Goal: Task Accomplishment & Management: Use online tool/utility

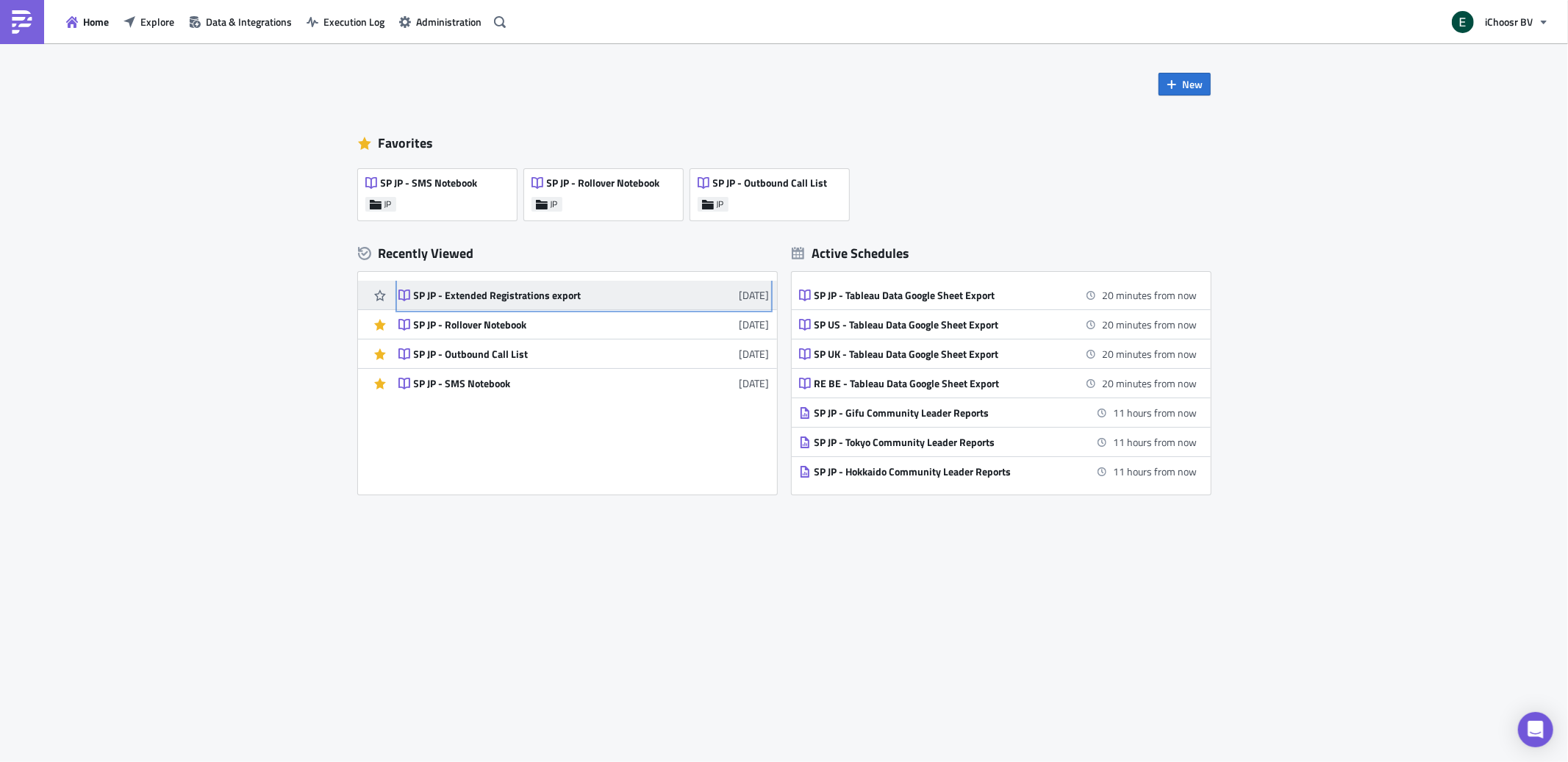
click at [526, 293] on div "SP JP - Extended Registrations export" at bounding box center [542, 295] width 257 height 13
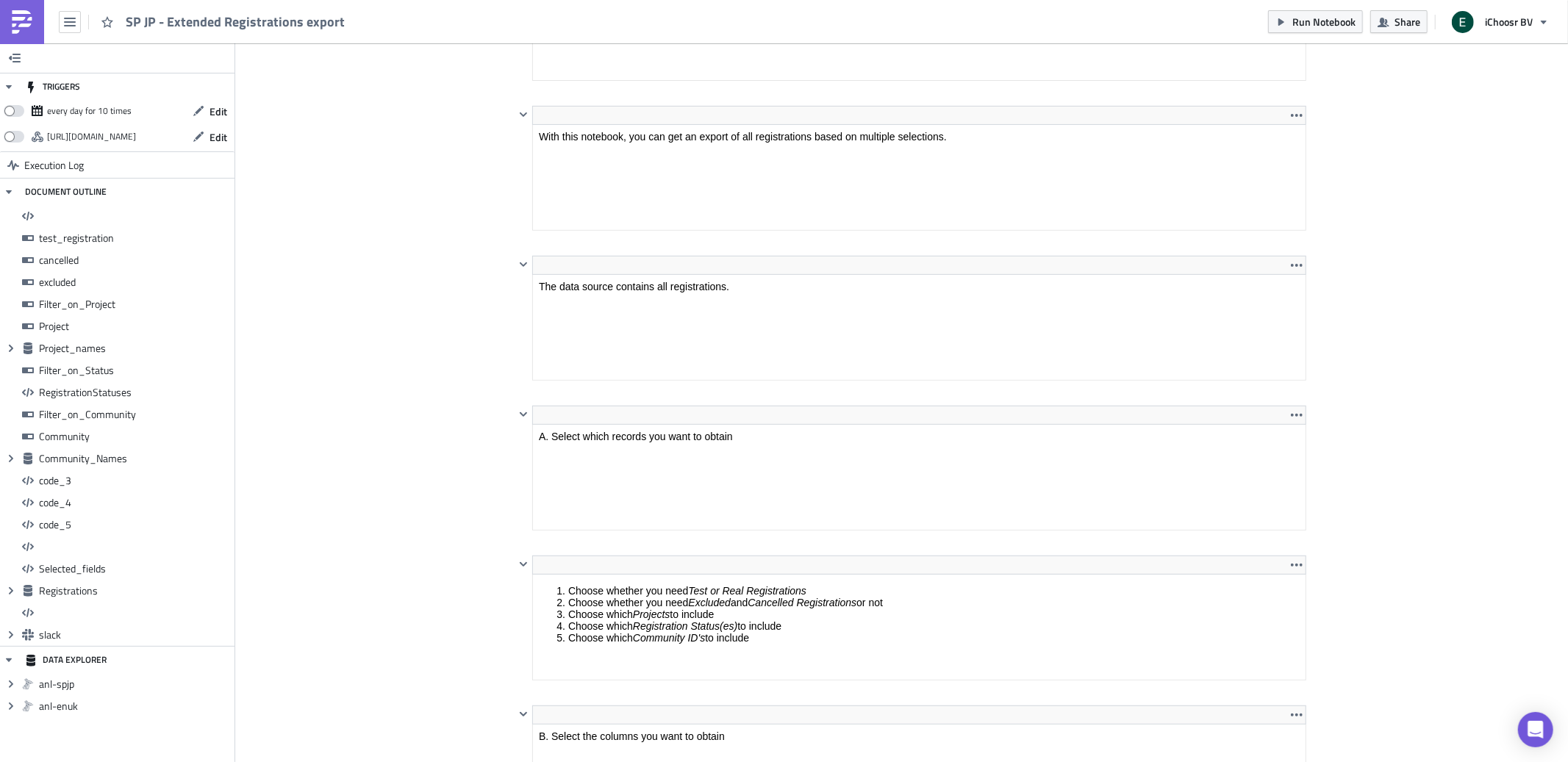
scroll to position [427, 0]
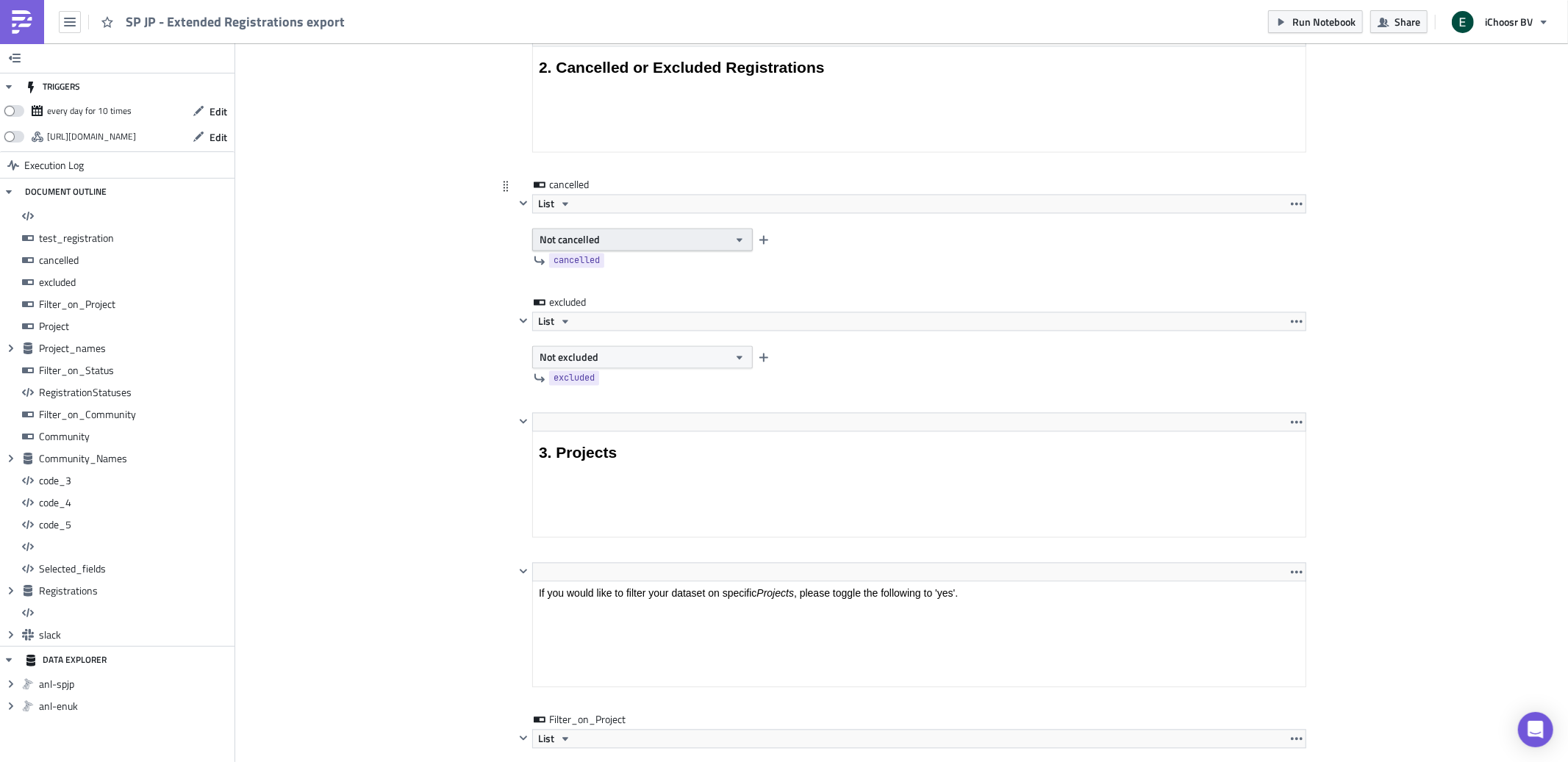
click at [610, 234] on button "Not cancelled" at bounding box center [642, 239] width 221 height 23
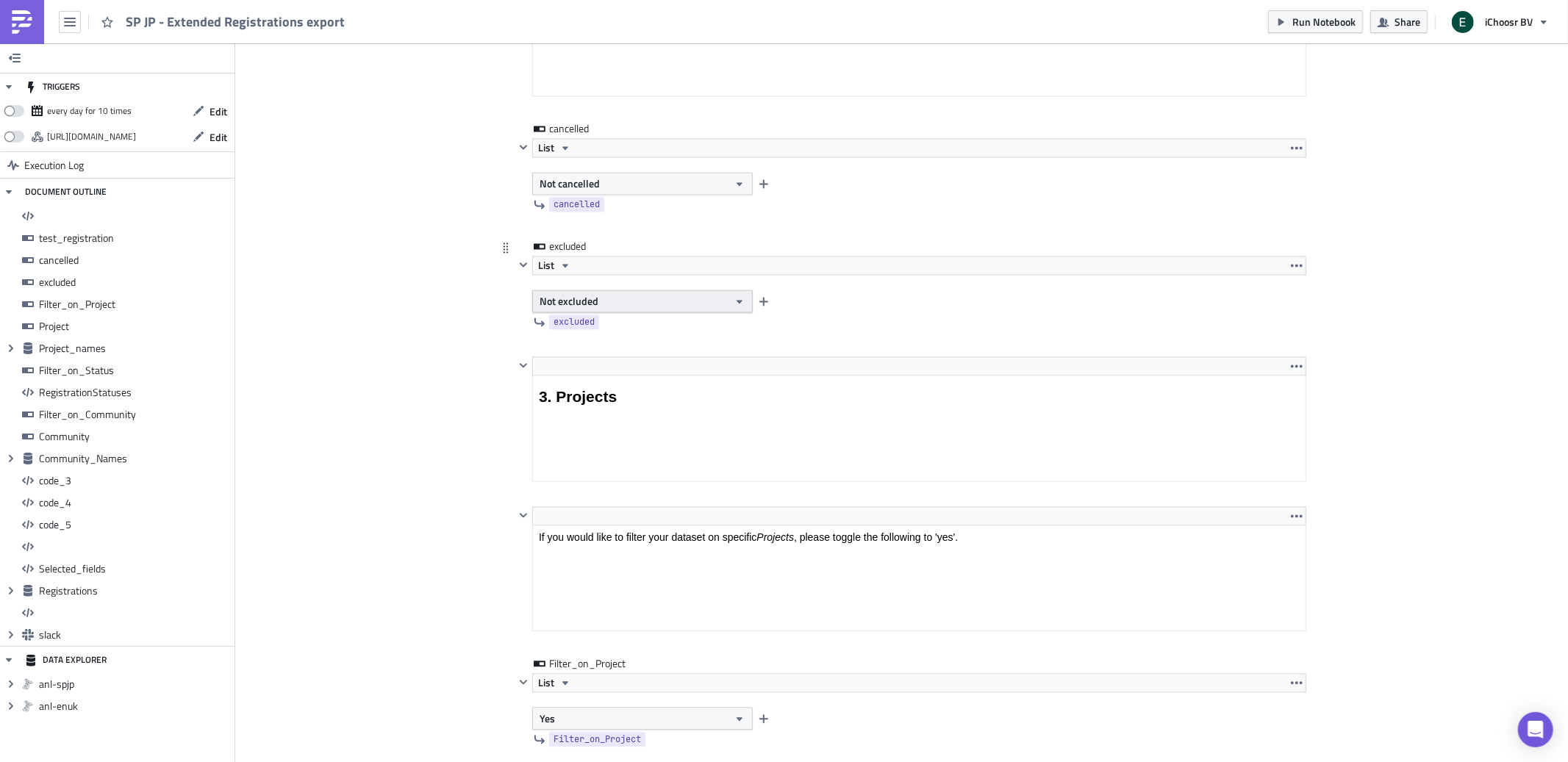
click at [609, 299] on button "Not excluded" at bounding box center [642, 301] width 221 height 23
click at [600, 323] on div "Excluded" at bounding box center [602, 329] width 122 height 15
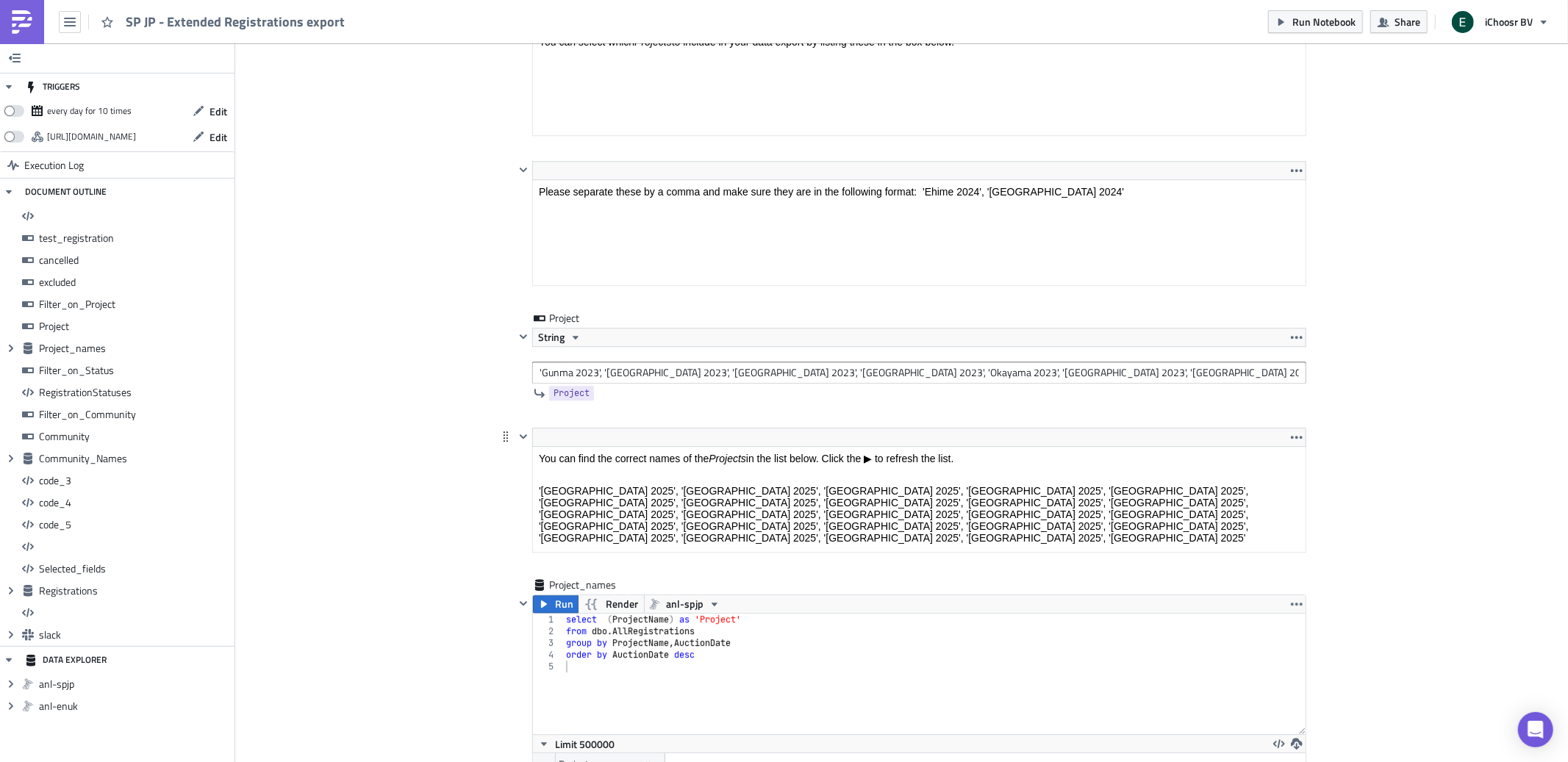
click at [670, 447] on html "You can find the correct names of the Projects in the list below. Click the ▶ t…" at bounding box center [918, 498] width 773 height 103
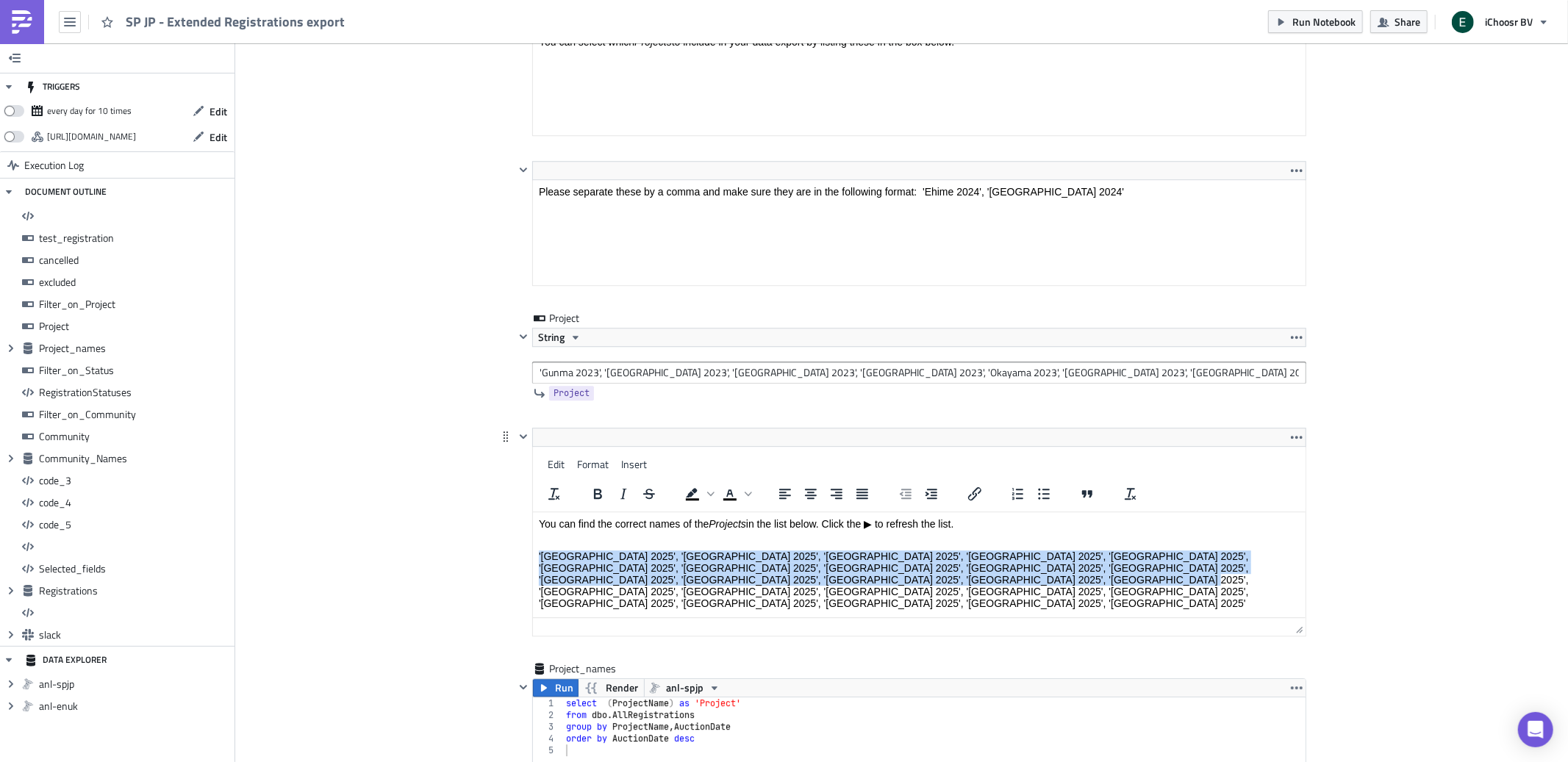
drag, startPoint x: 830, startPoint y: 584, endPoint x: 506, endPoint y: 556, distance: 325.2
click at [532, 556] on html "You can find the correct names of the Projects in the list below. Click the ▶ t…" at bounding box center [918, 563] width 773 height 103
copy p "'[GEOGRAPHIC_DATA] 2025', '[GEOGRAPHIC_DATA] 2025', '[GEOGRAPHIC_DATA] 2025', '…"
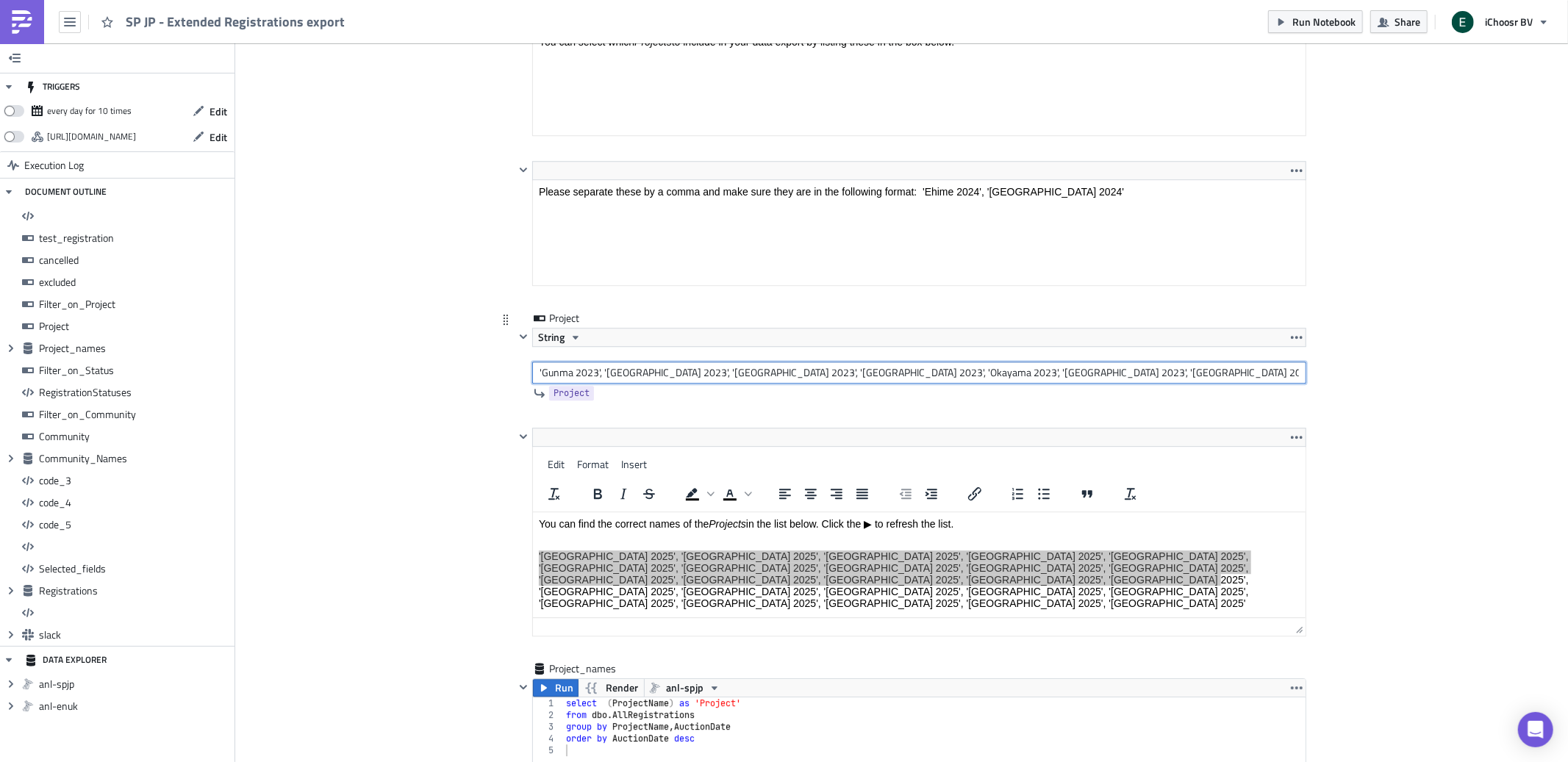
click at [675, 378] on input "'Gunma 2023', '[GEOGRAPHIC_DATA] 2023', '[GEOGRAPHIC_DATA] 2023', '[GEOGRAPHIC_…" at bounding box center [918, 372] width 774 height 22
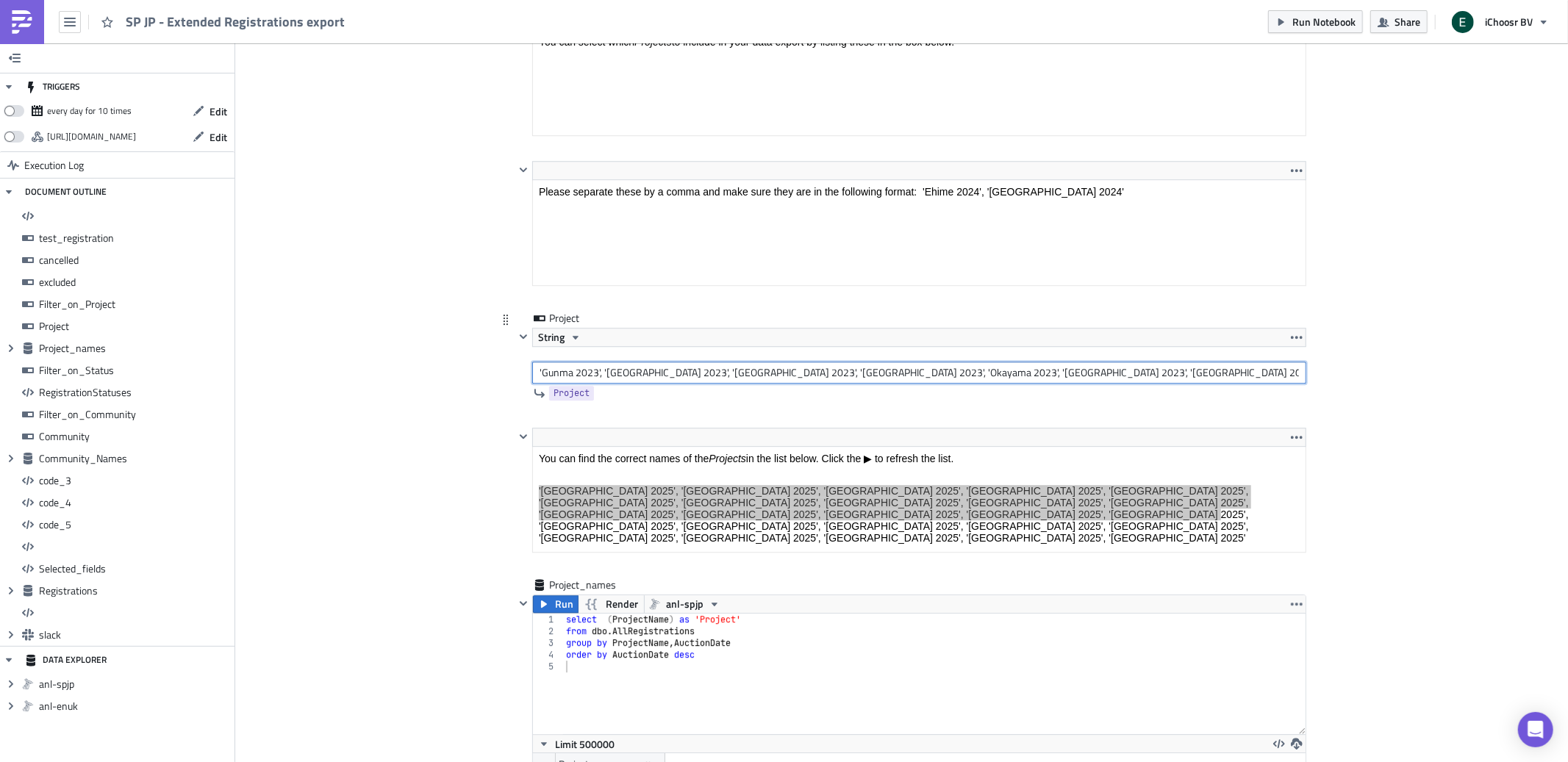
click at [675, 378] on input "'Gunma 2023', '[GEOGRAPHIC_DATA] 2023', '[GEOGRAPHIC_DATA] 2023', '[GEOGRAPHIC_…" at bounding box center [918, 372] width 774 height 22
paste input "[GEOGRAPHIC_DATA] 2025', '[GEOGRAPHIC_DATA] 2025', '[GEOGRAPHIC_DATA] 2025', '[…"
type input "'[GEOGRAPHIC_DATA] 2025', '[GEOGRAPHIC_DATA] 2025', '[GEOGRAPHIC_DATA] 2025', '…"
click at [498, 486] on div "<p>You can find the correct names of the <em>Projects </em>in the list below. C…" at bounding box center [902, 502] width 808 height 150
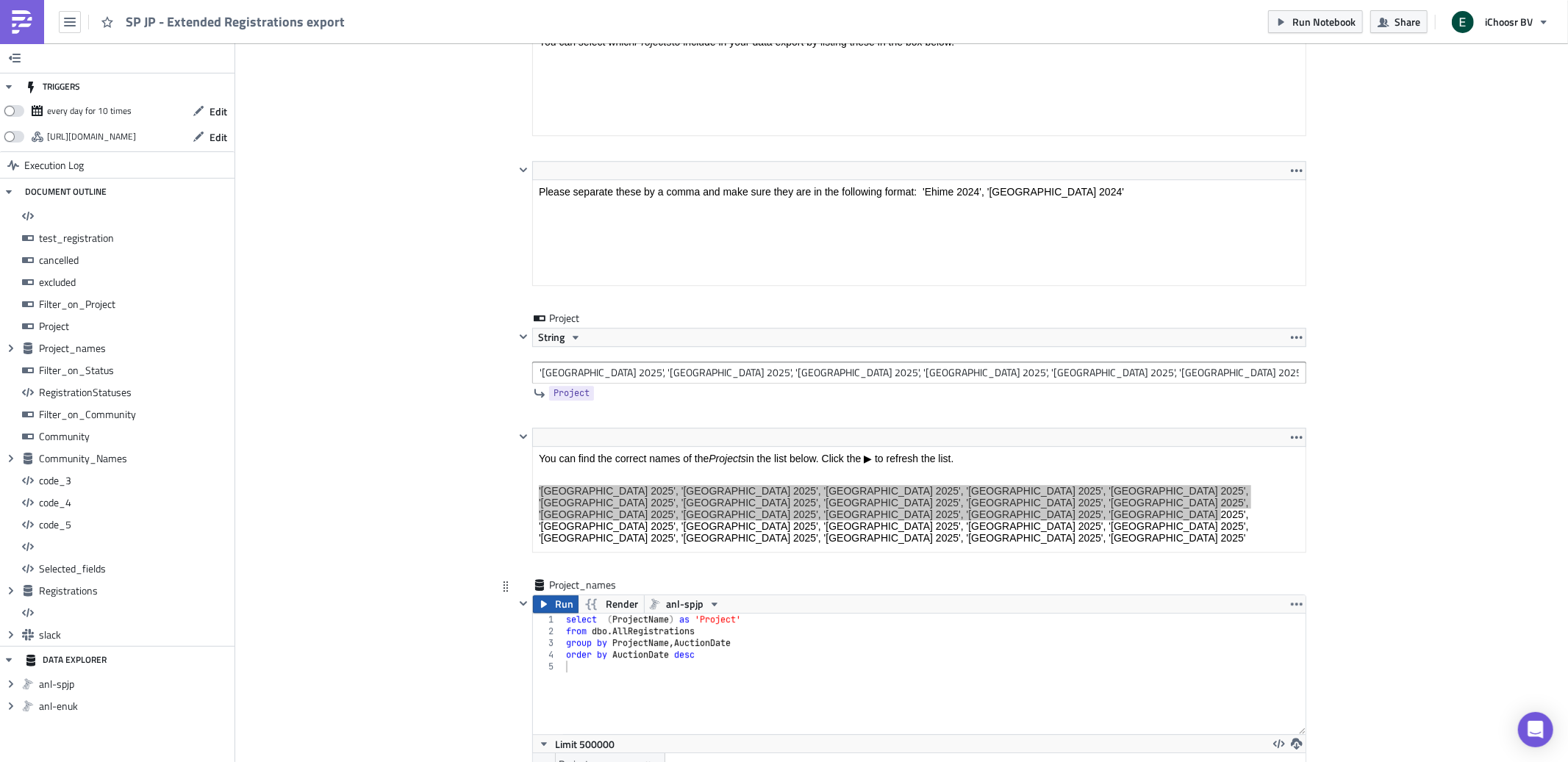
click at [558, 605] on span "Run" at bounding box center [564, 604] width 19 height 18
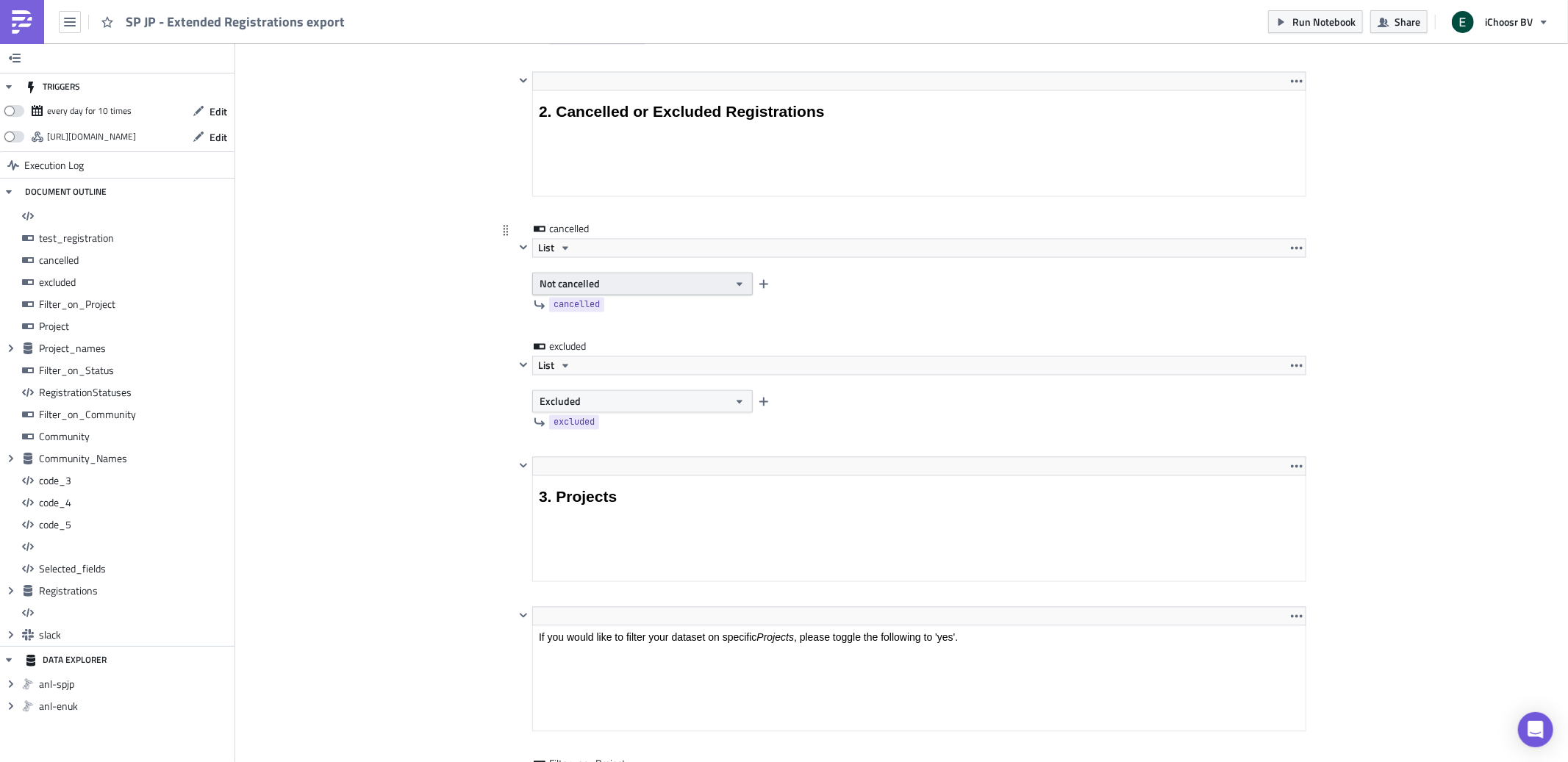
click at [608, 288] on button "Not cancelled" at bounding box center [642, 284] width 221 height 23
click at [595, 310] on div "Cancelled" at bounding box center [602, 313] width 122 height 15
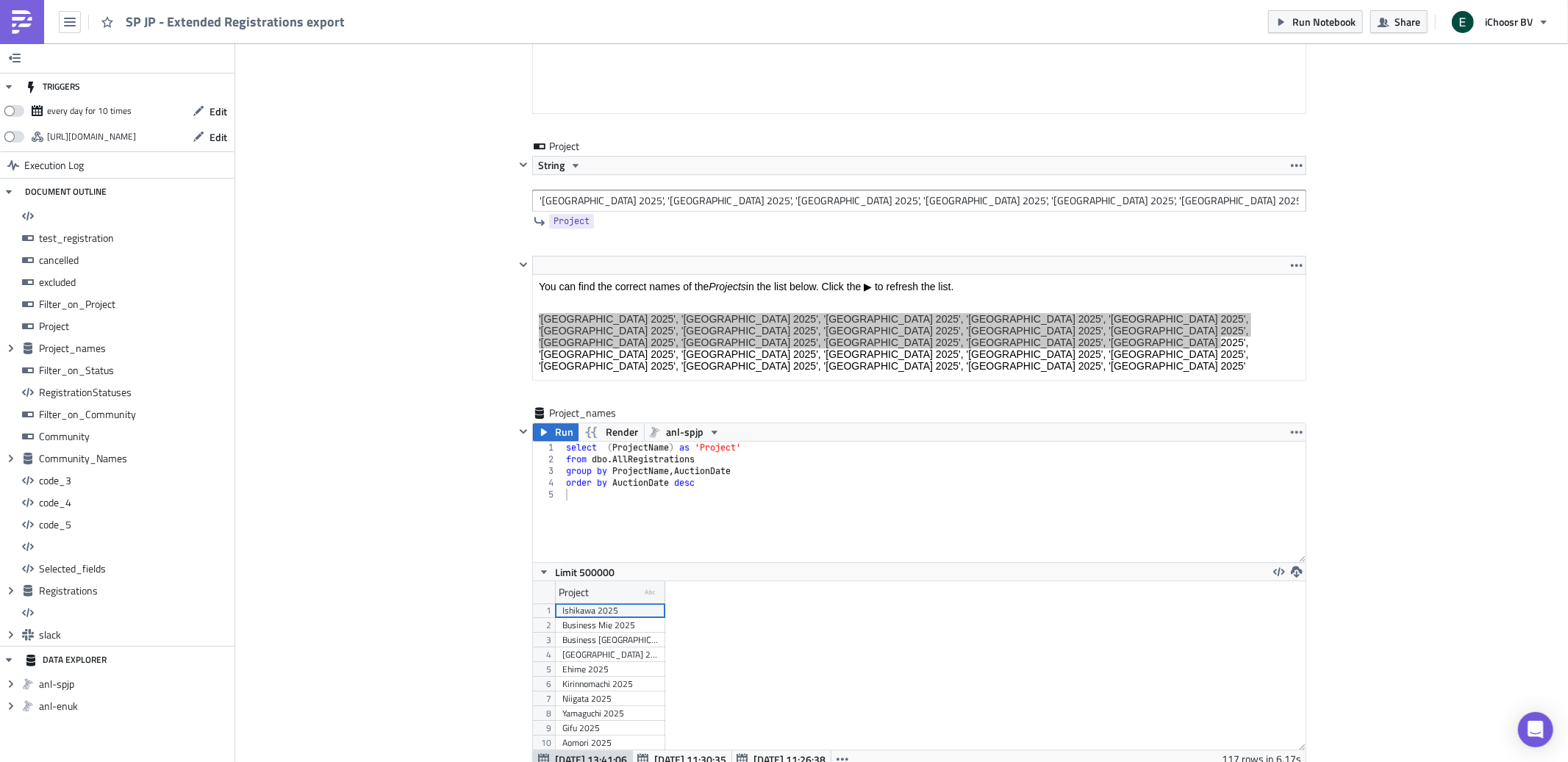
scroll to position [3422, 0]
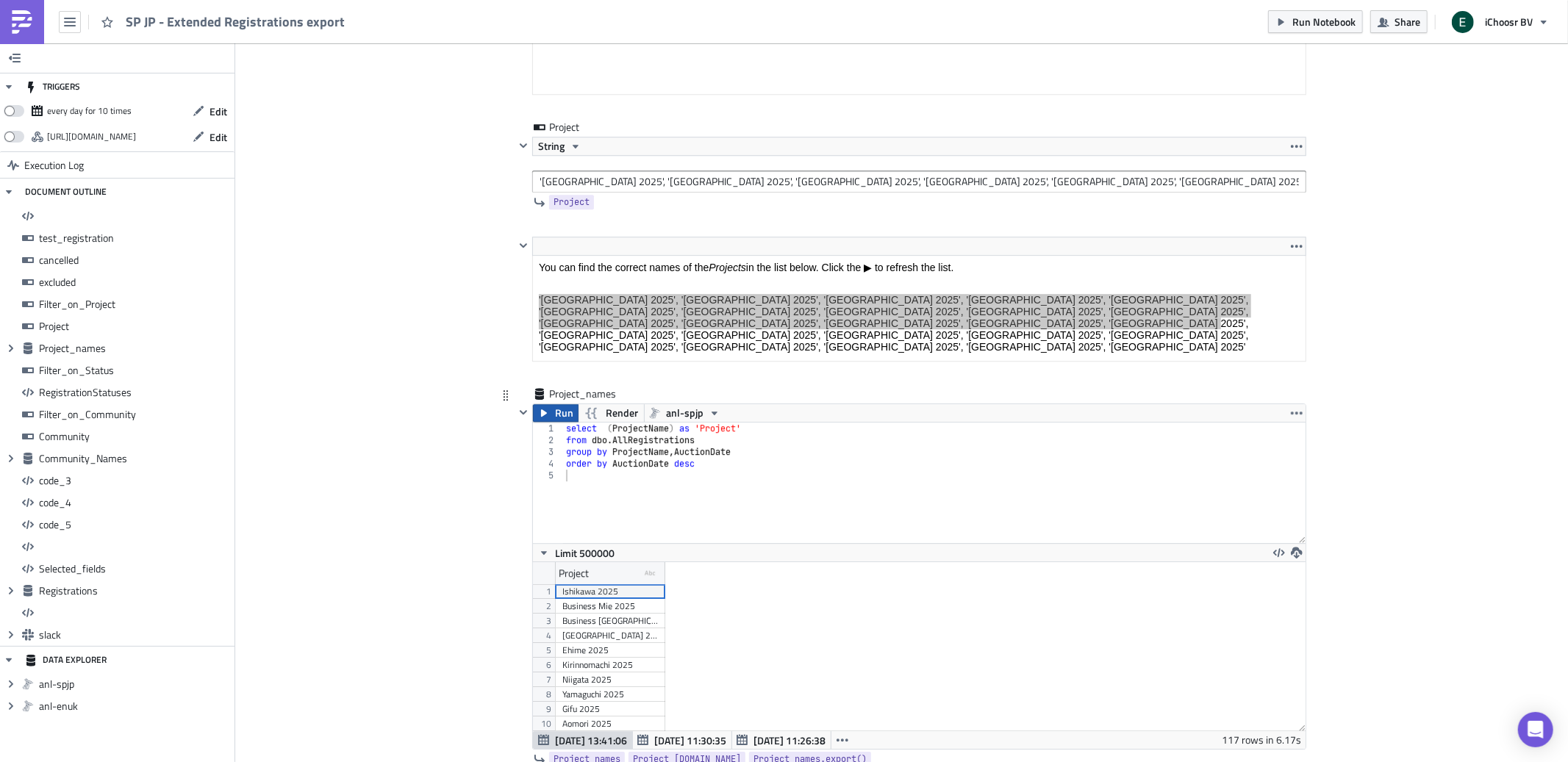
click at [551, 420] on button "Run" at bounding box center [555, 413] width 45 height 18
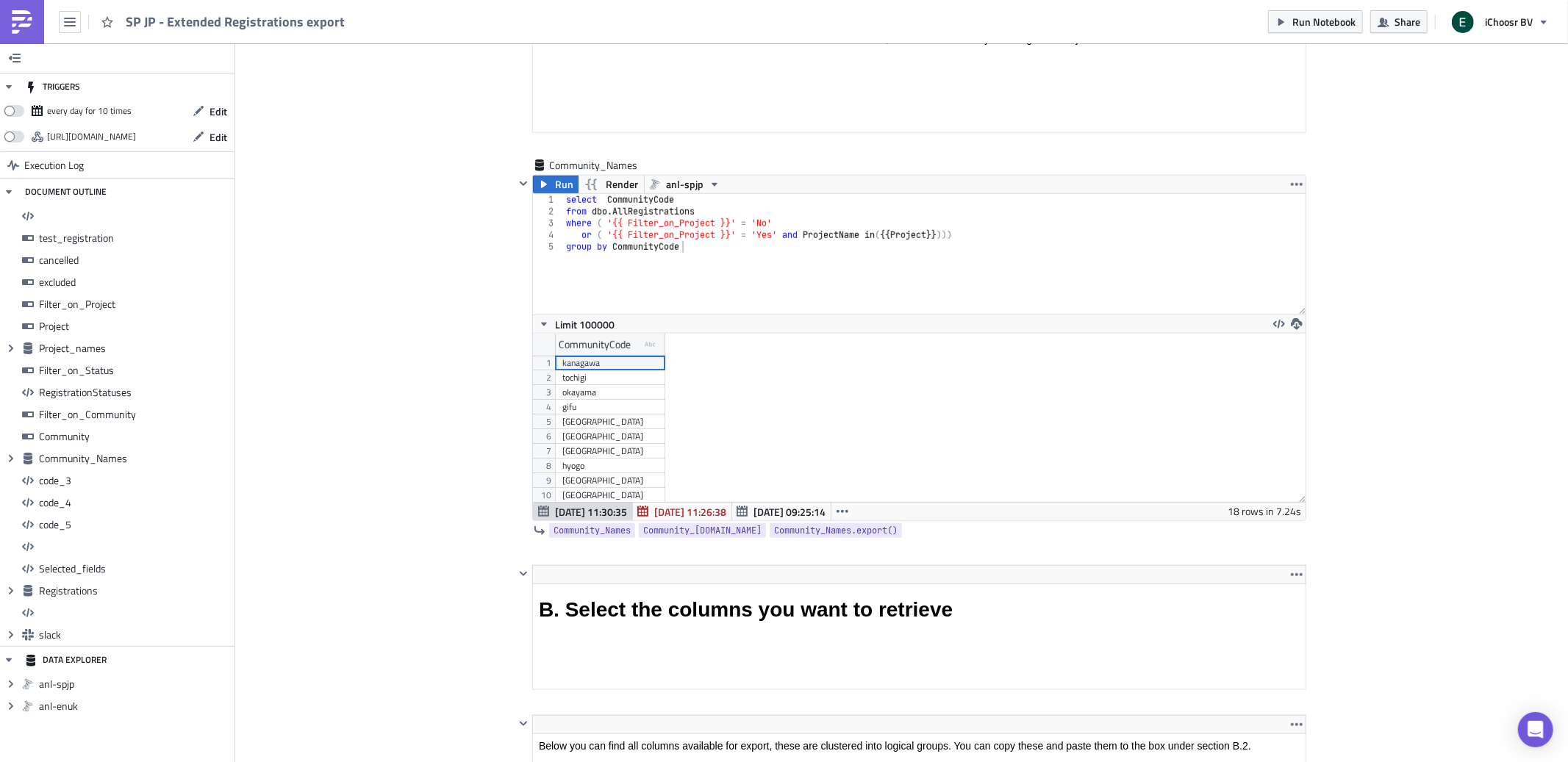
scroll to position [5816, 0]
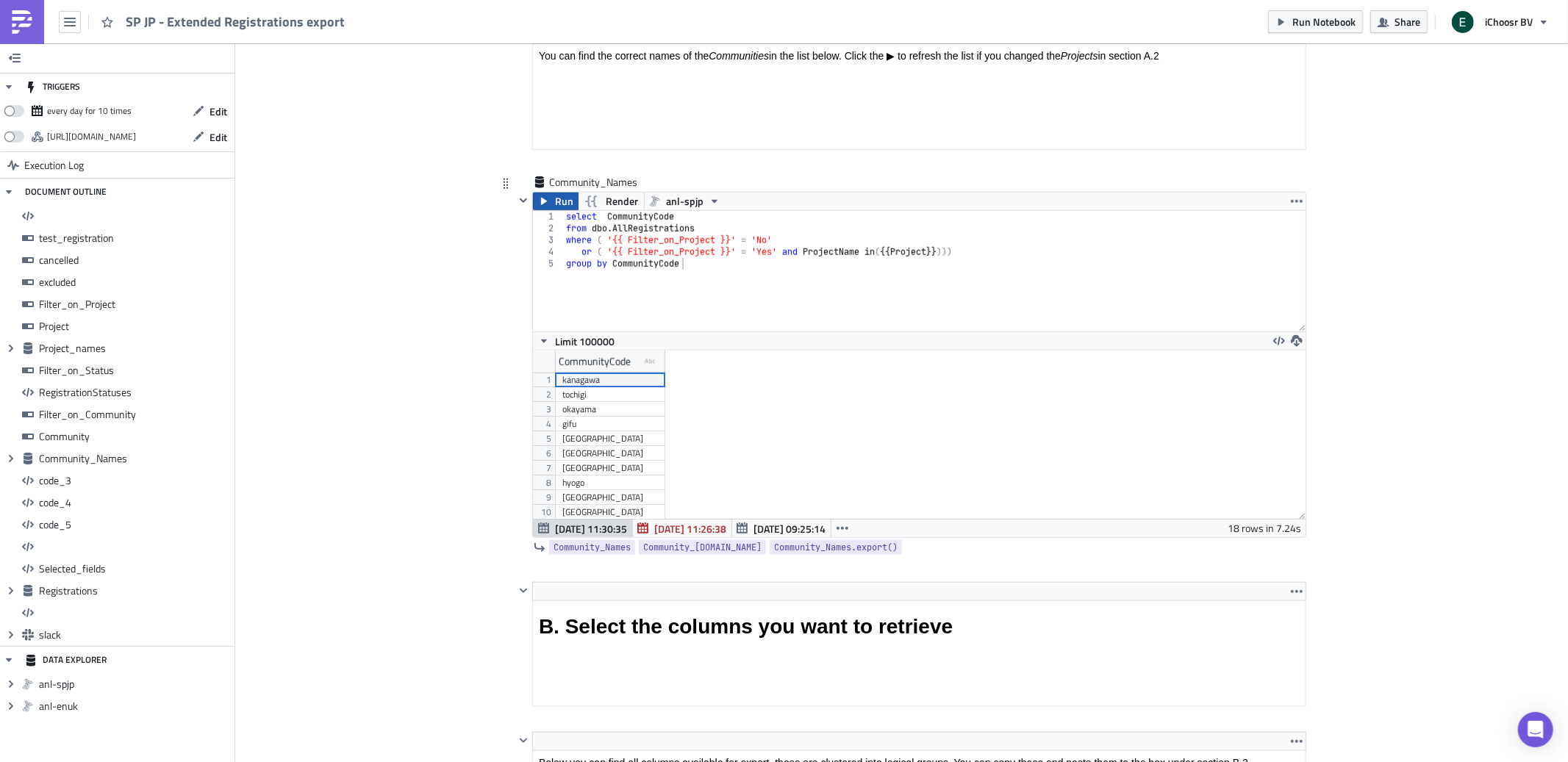
click at [550, 206] on button "Run" at bounding box center [555, 201] width 45 height 18
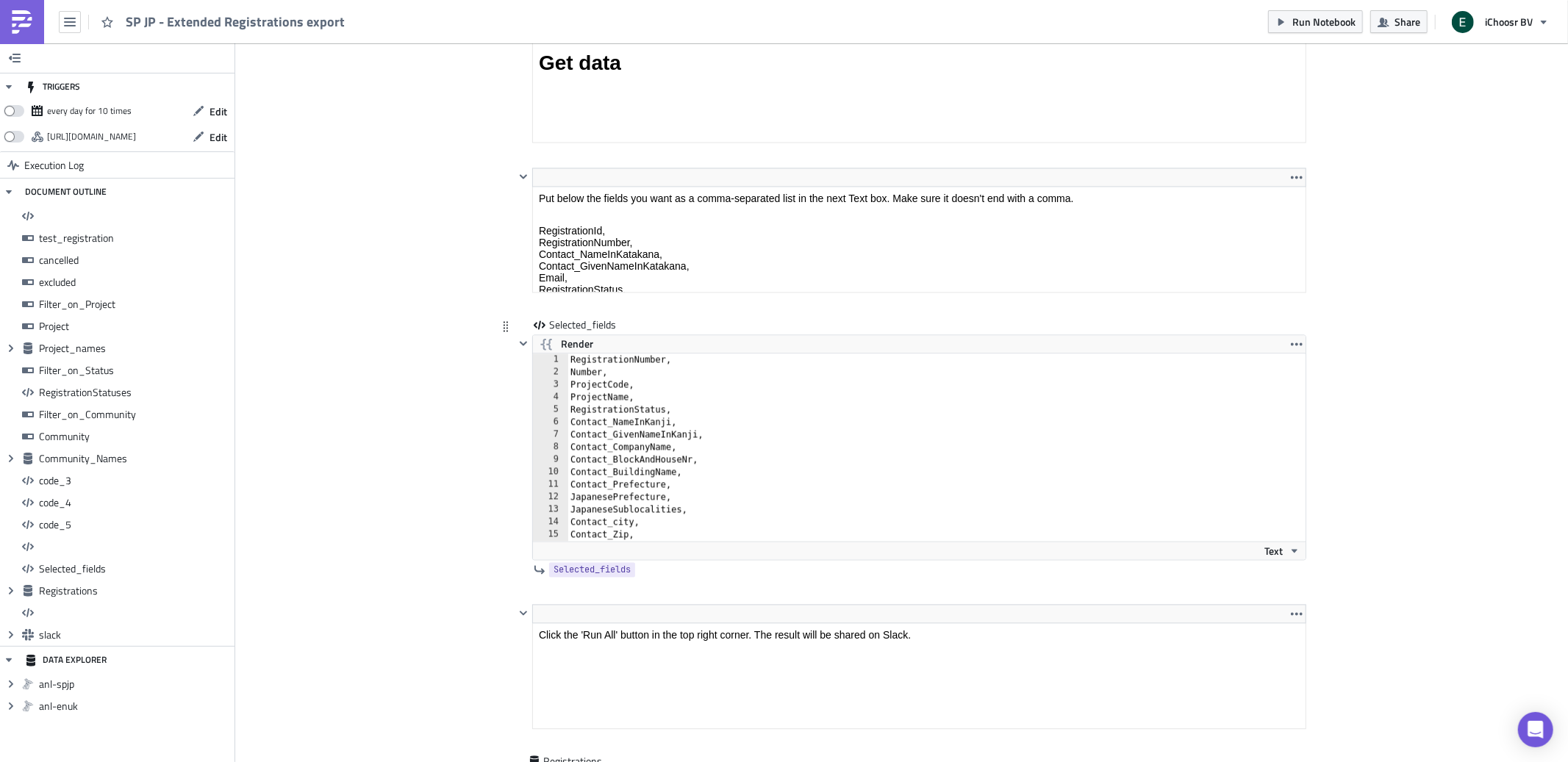
scroll to position [11698, 0]
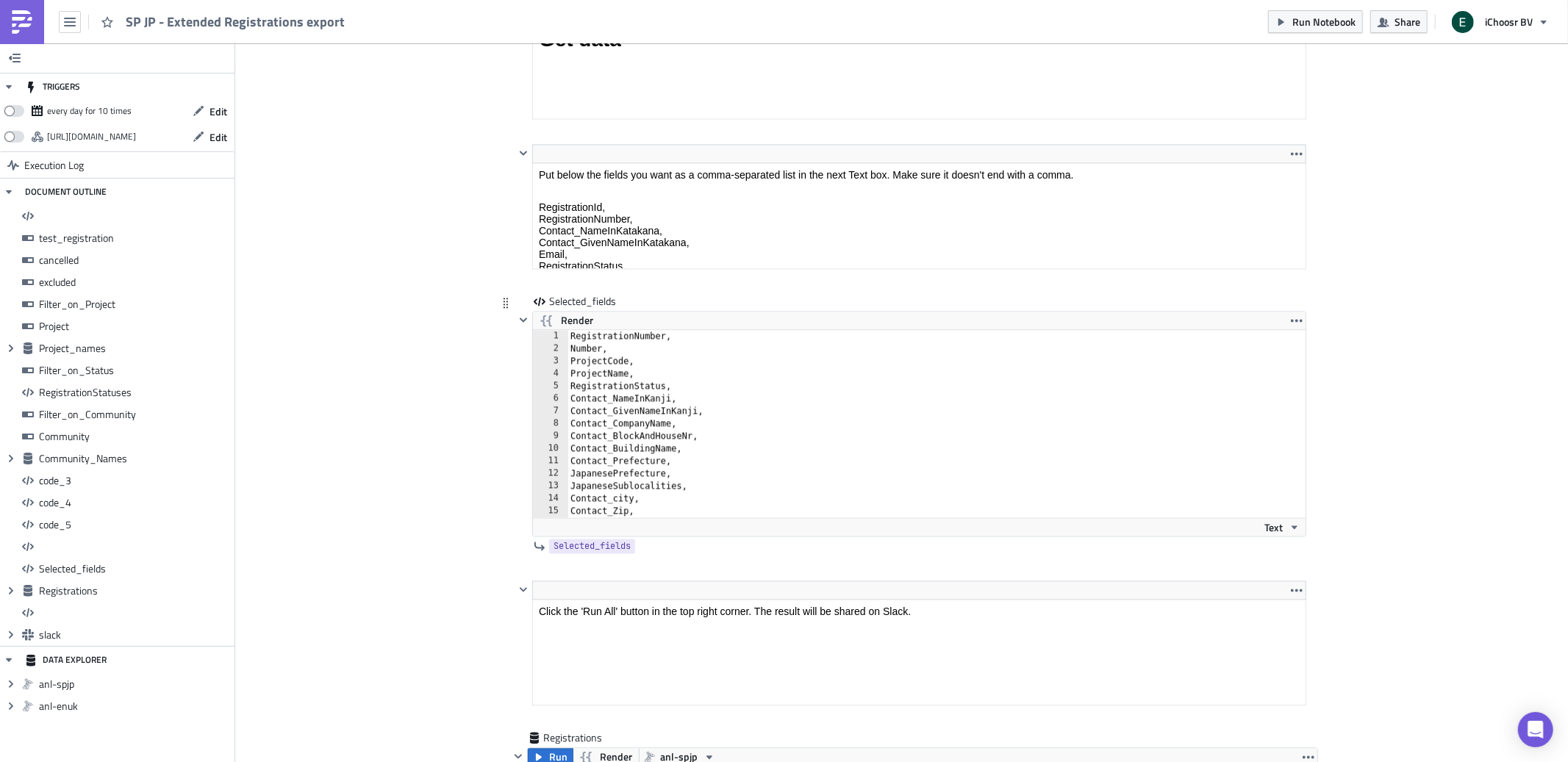
click at [620, 444] on div "RegistrationNumber, Number, ProjectCode, ProjectName, RegistrationStatus, Conta…" at bounding box center [945, 437] width 755 height 213
type textarea "Contact_BlockAndHouseNr,"
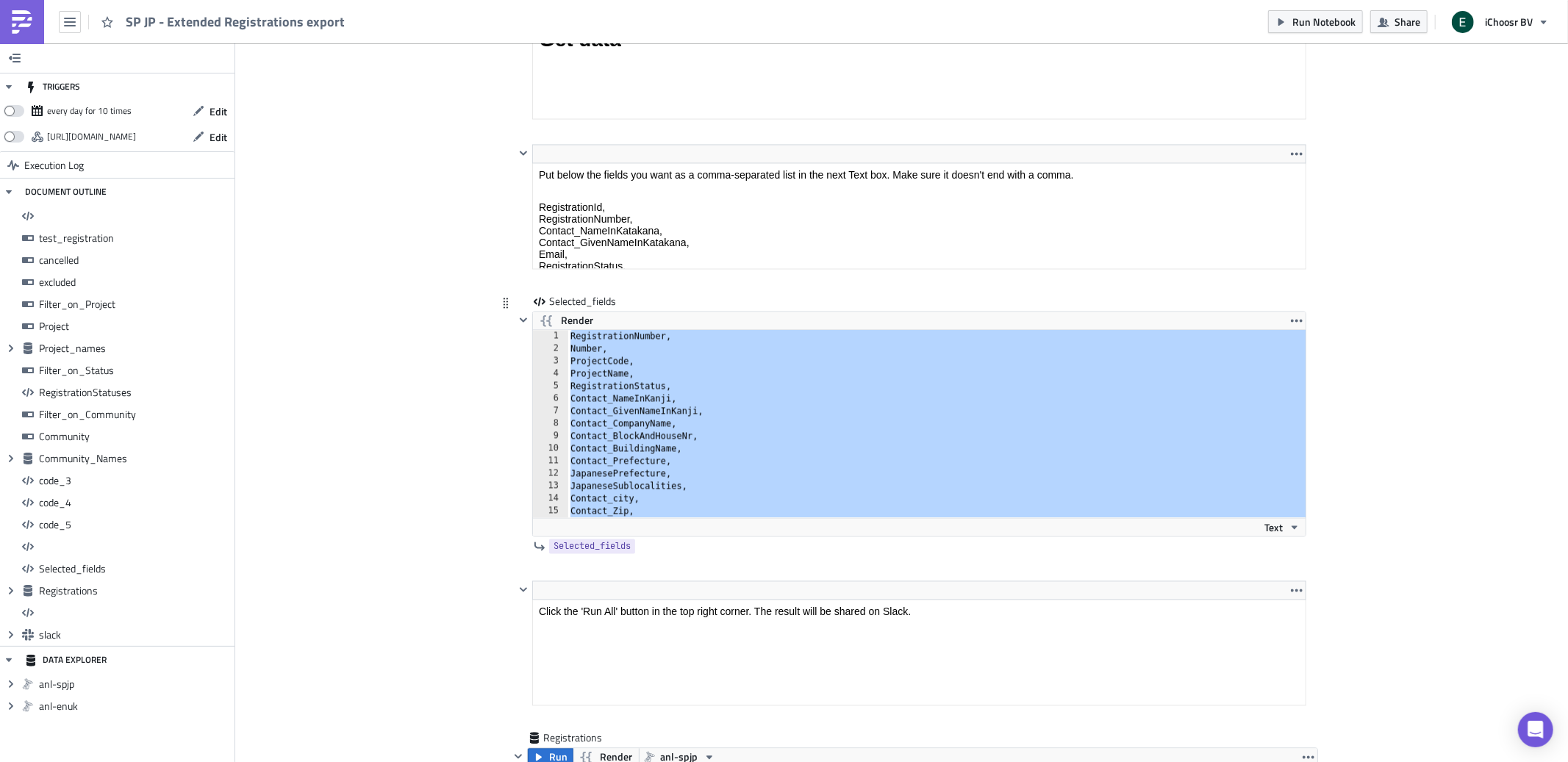
paste textarea "PaymentStatus"
type textarea "PaymentStatus"
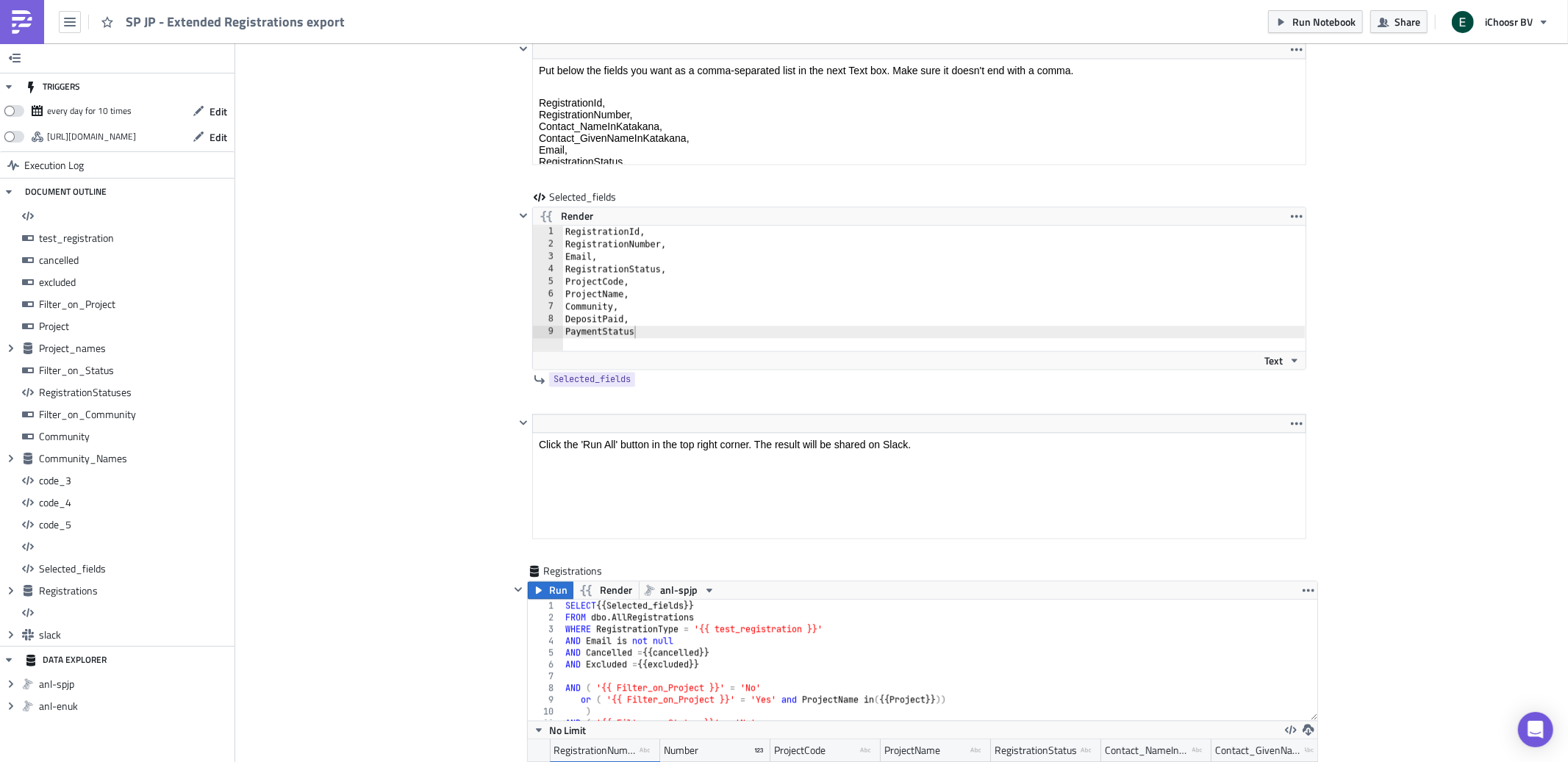
scroll to position [11847, 0]
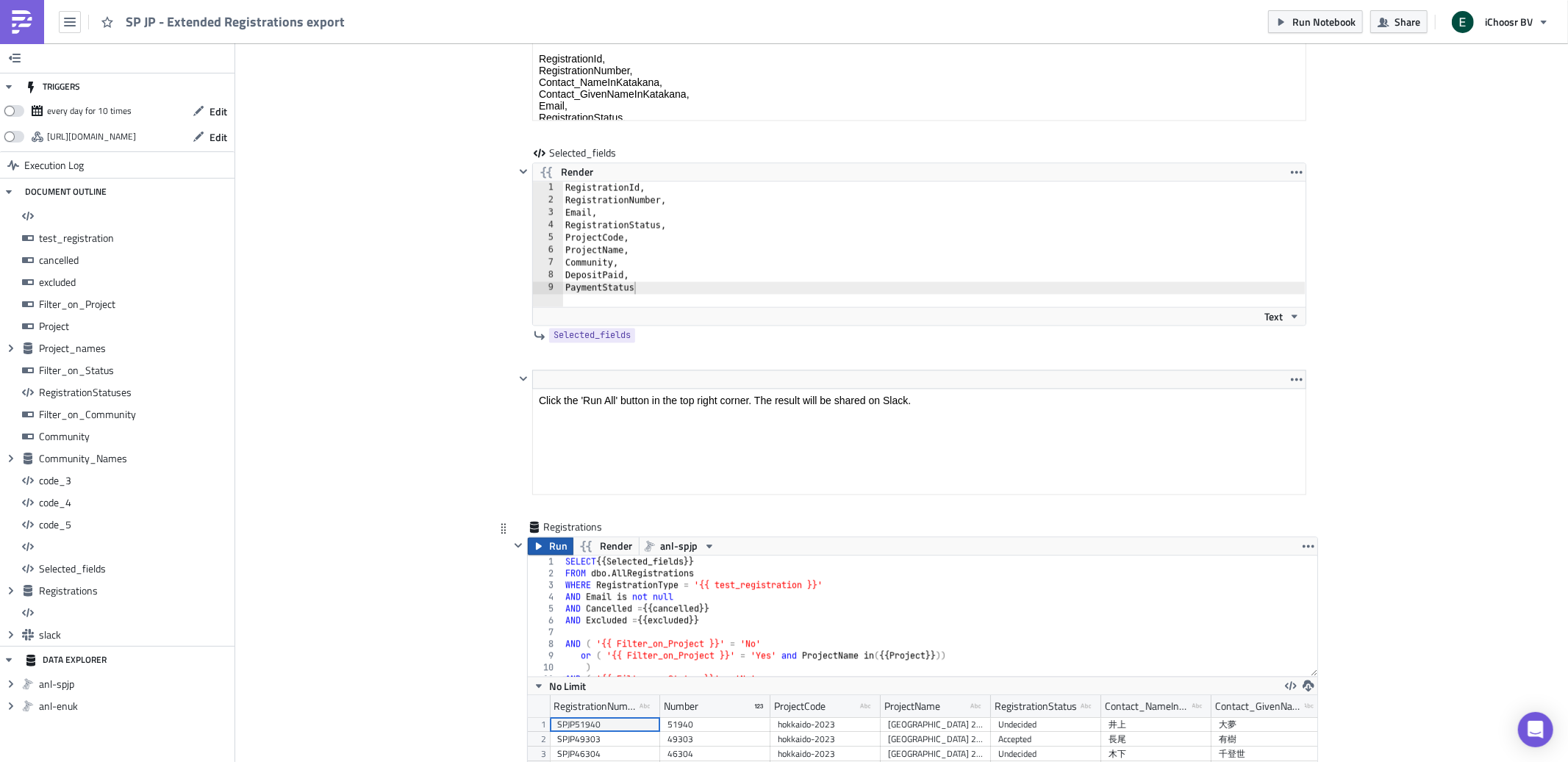
click at [558, 555] on span "Run" at bounding box center [558, 546] width 19 height 18
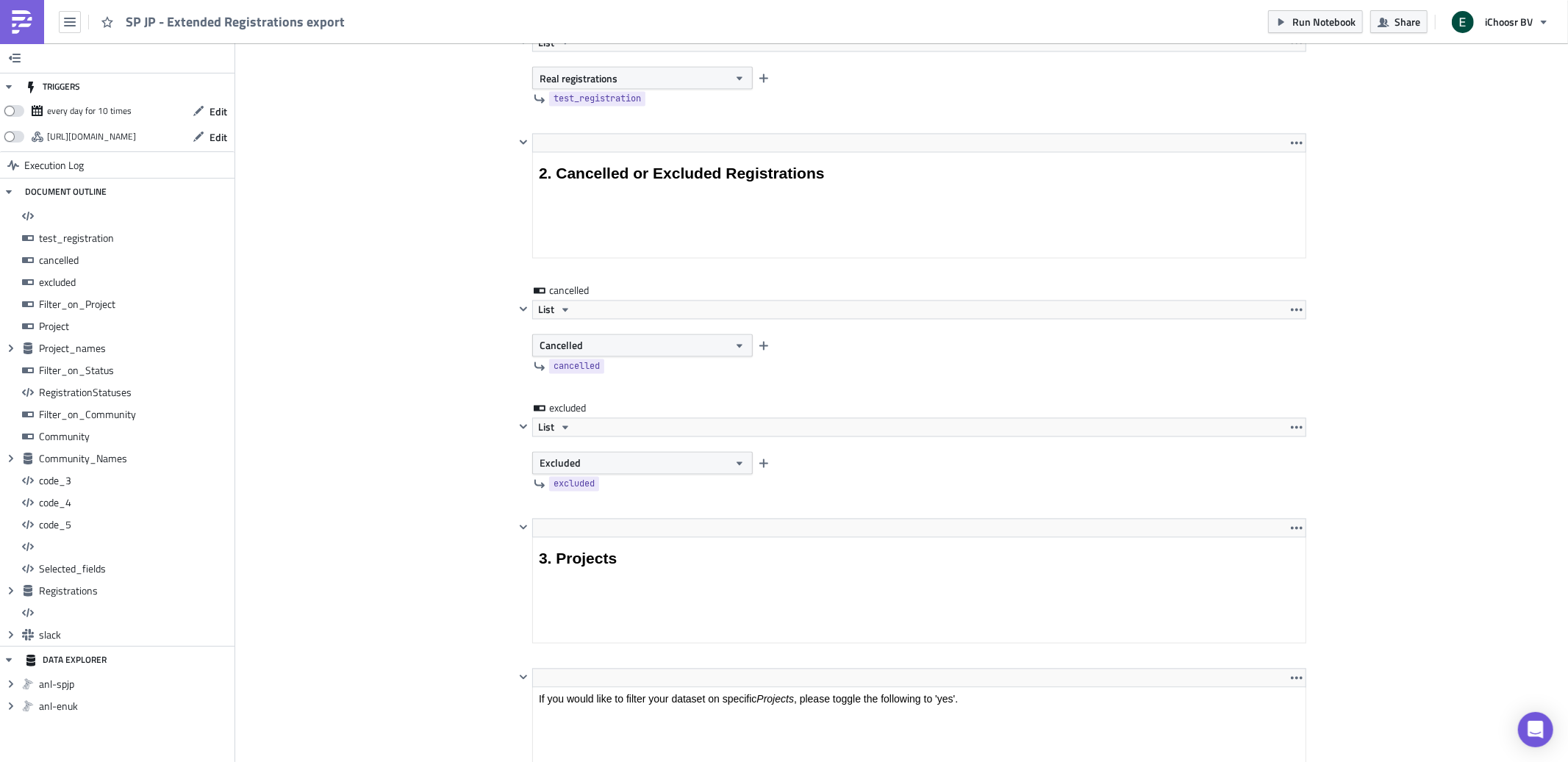
scroll to position [2308, 0]
click at [575, 345] on span "Cancelled" at bounding box center [561, 342] width 43 height 15
click at [576, 388] on div "Not cancelled" at bounding box center [602, 393] width 122 height 15
click at [618, 456] on button "Excluded" at bounding box center [642, 461] width 221 height 23
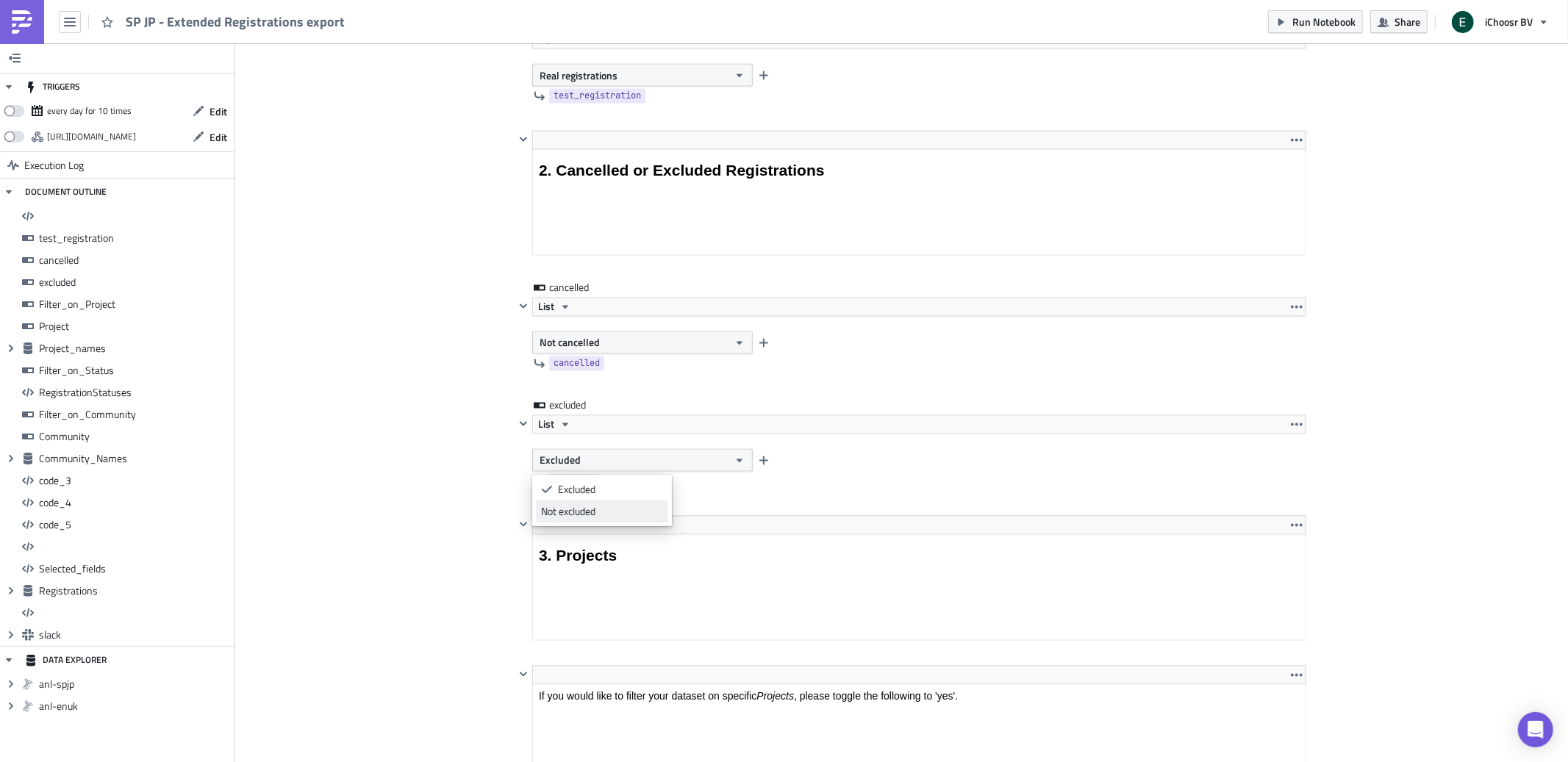
click at [612, 510] on div "Not excluded" at bounding box center [602, 511] width 122 height 15
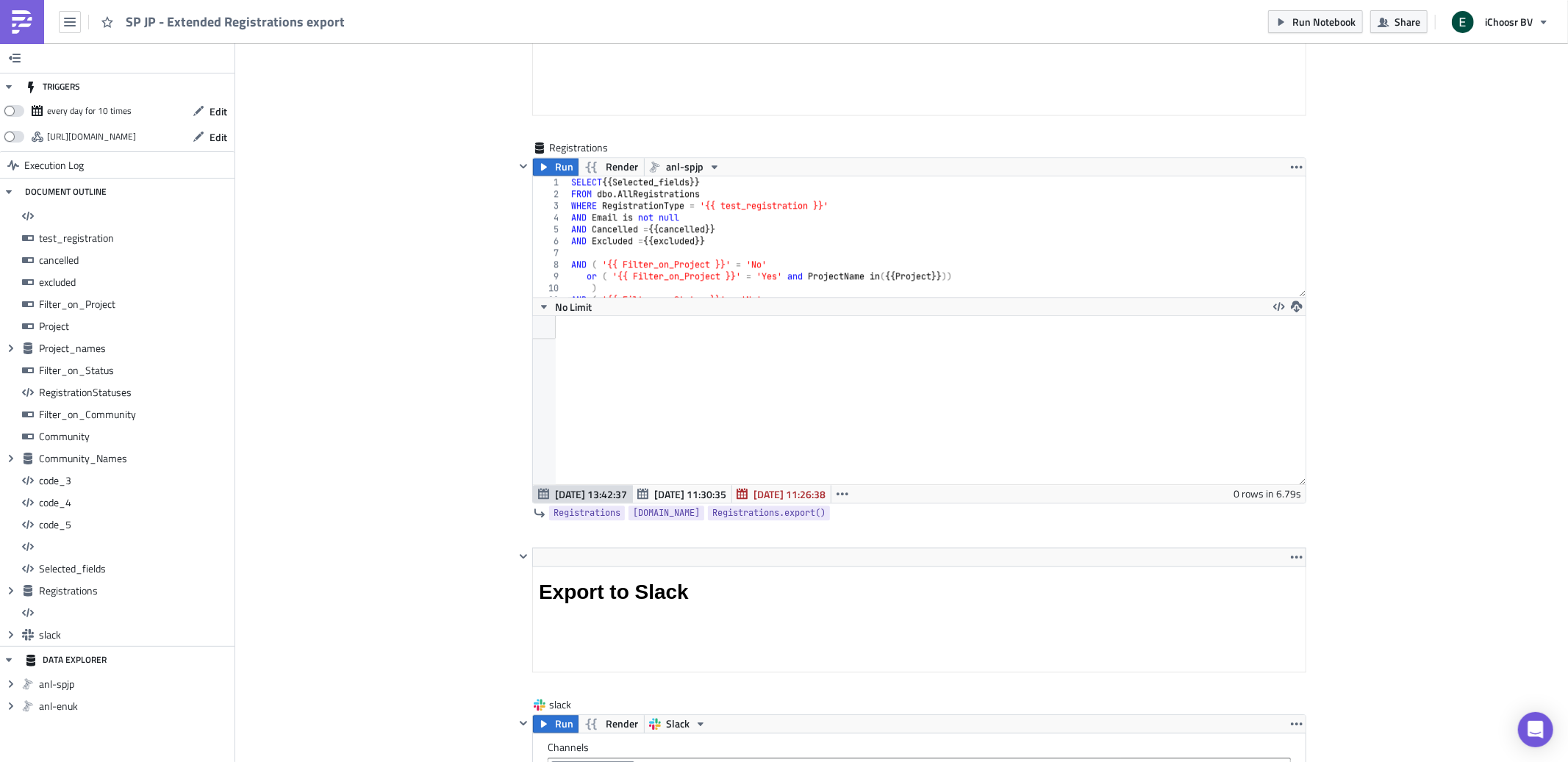
scroll to position [12201, 0]
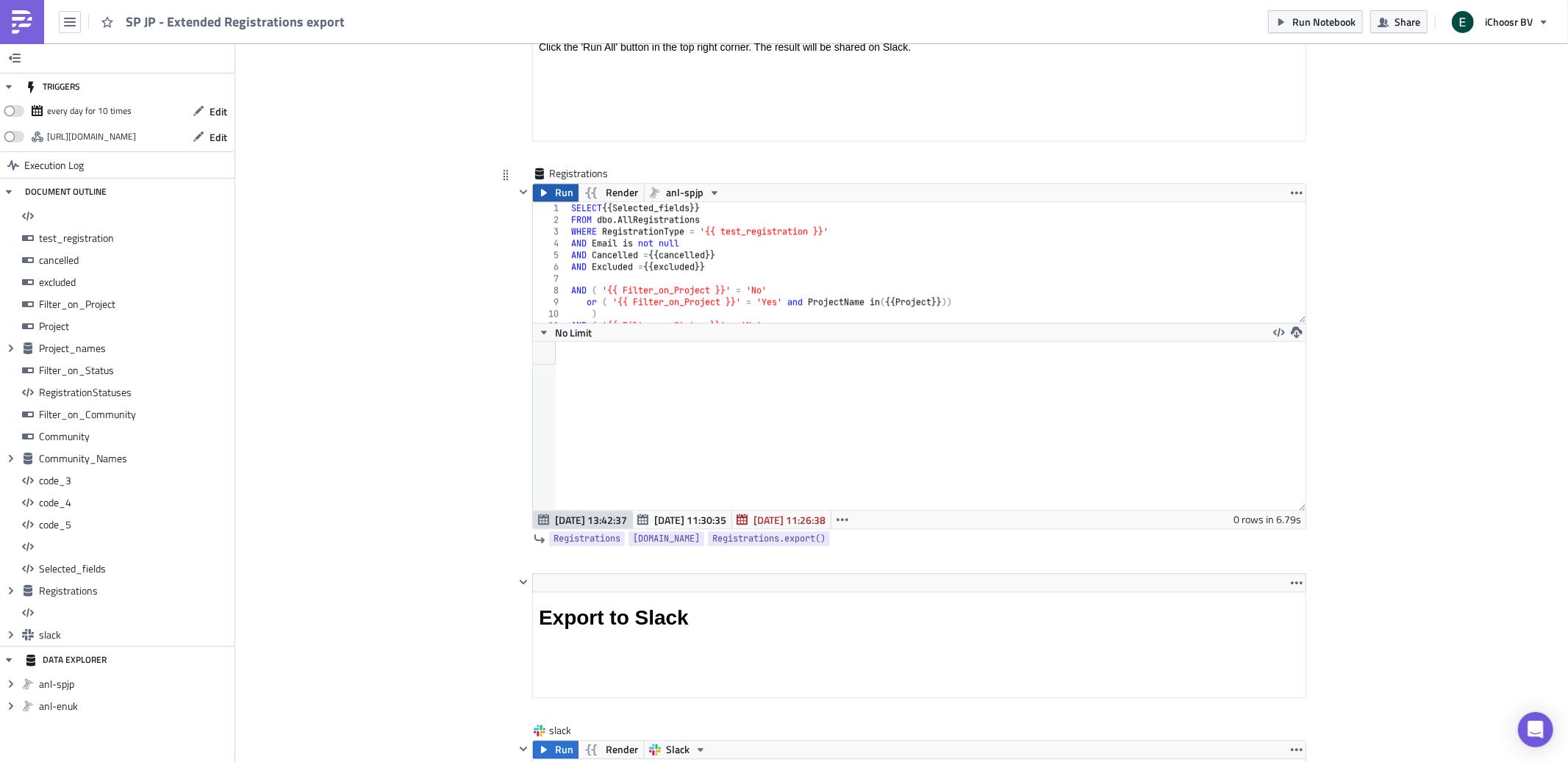
click at [550, 201] on button "Run" at bounding box center [555, 192] width 45 height 18
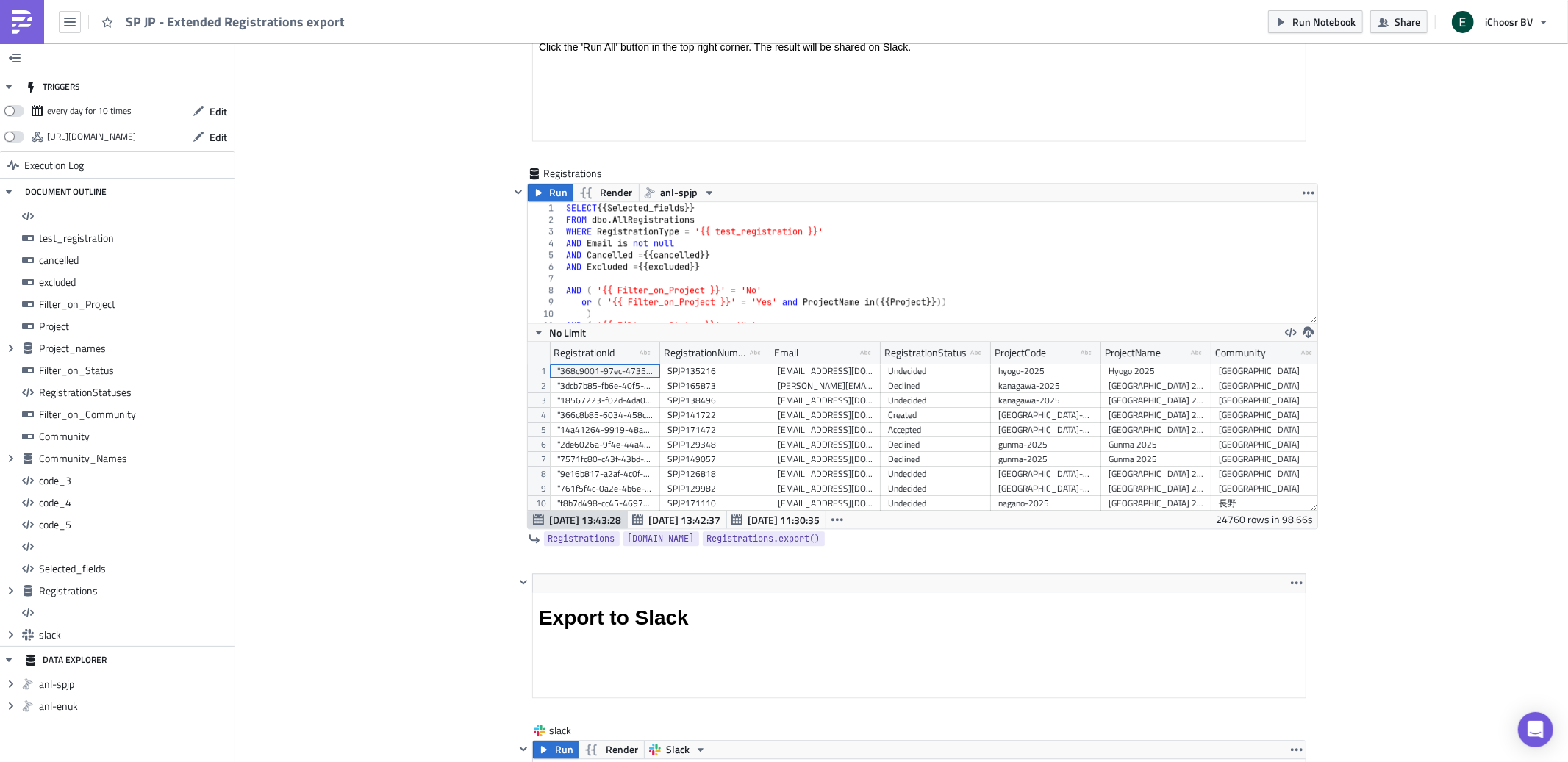
scroll to position [167, 790]
click at [1305, 338] on icon "button" at bounding box center [1308, 331] width 12 height 12
click at [1319, 304] on div "XLSX" at bounding box center [1365, 310] width 114 height 15
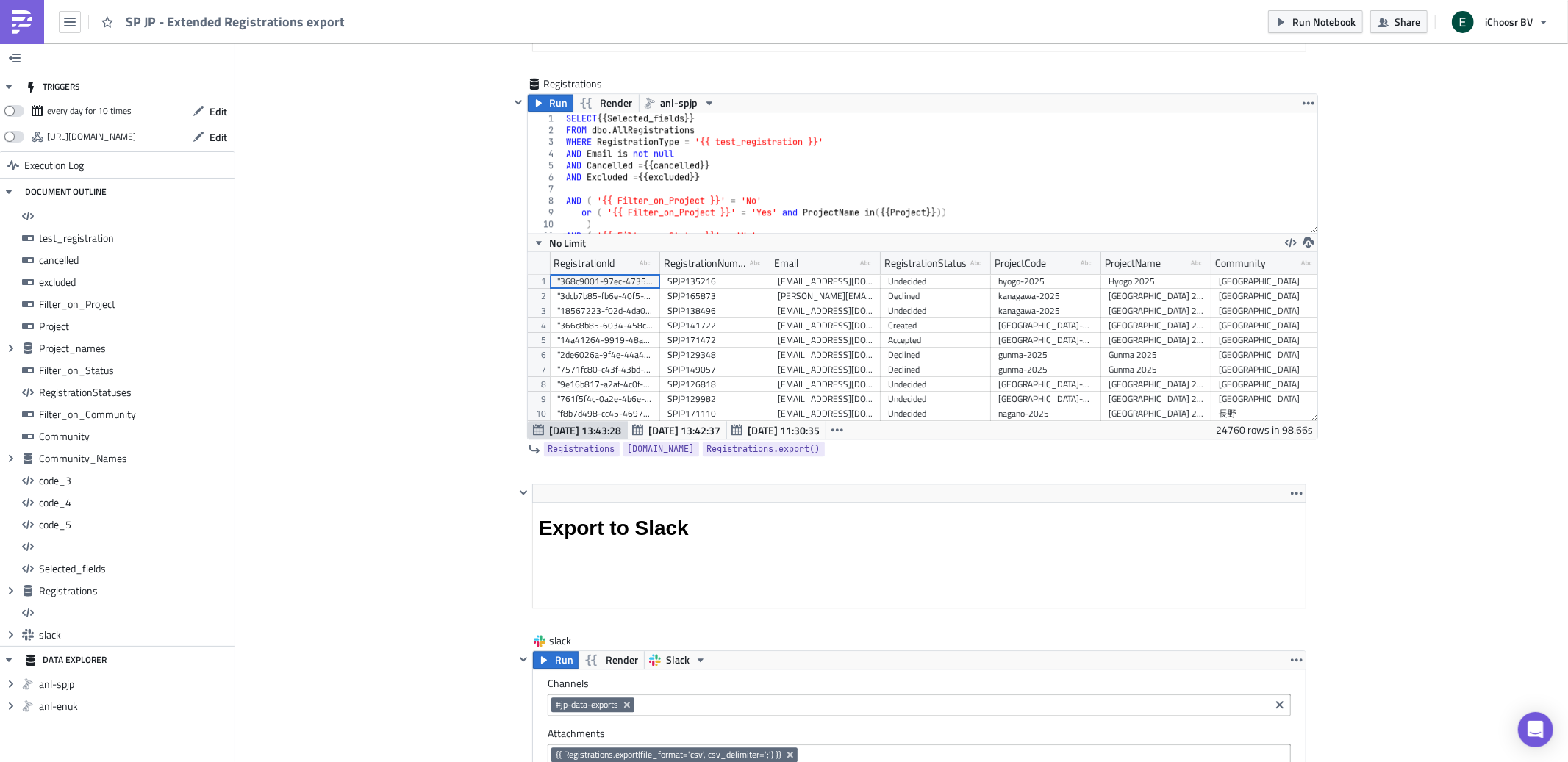
scroll to position [12409, 0]
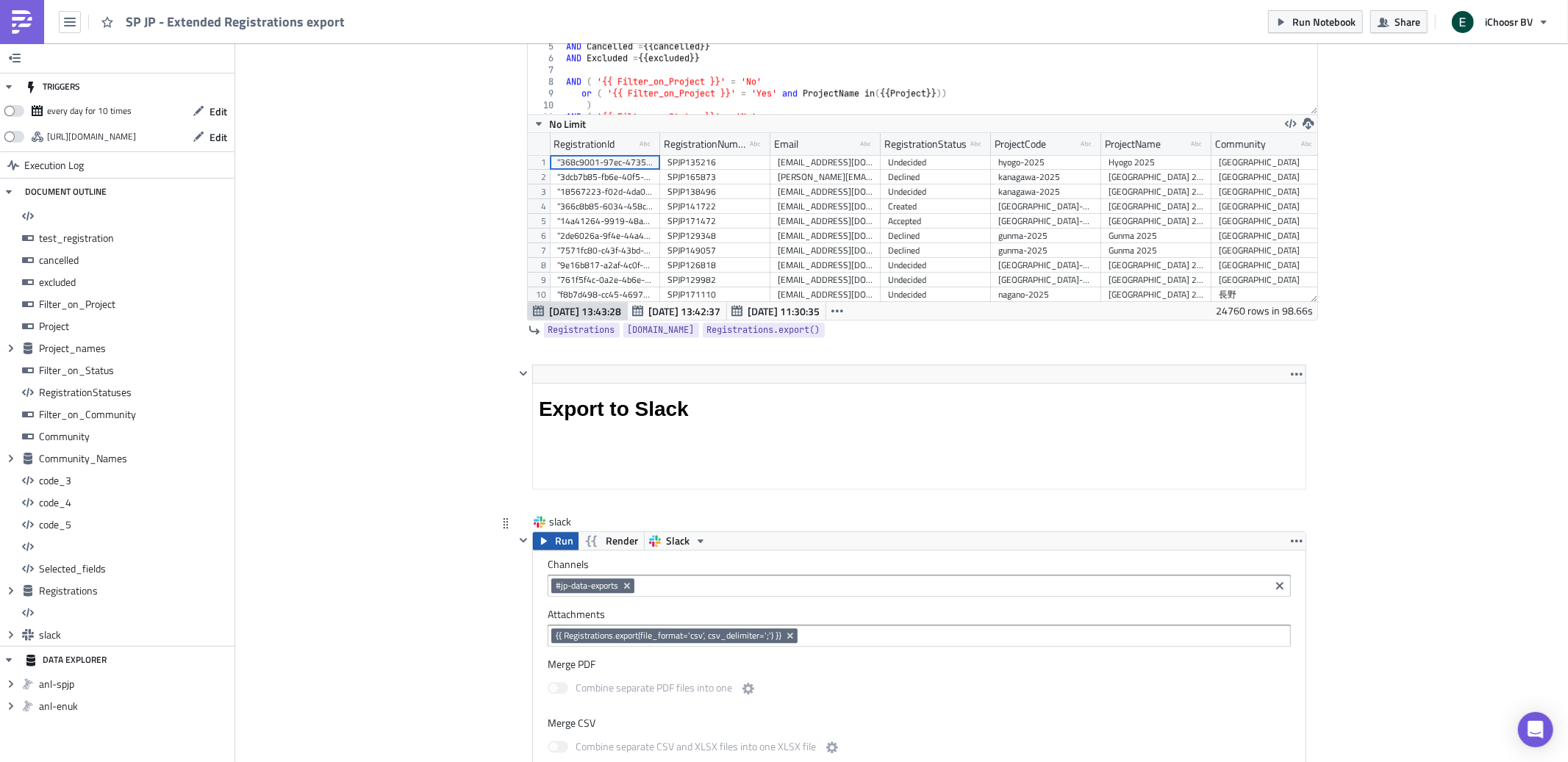
click at [556, 546] on span "Run" at bounding box center [564, 540] width 19 height 18
